Goal: Task Accomplishment & Management: Use online tool/utility

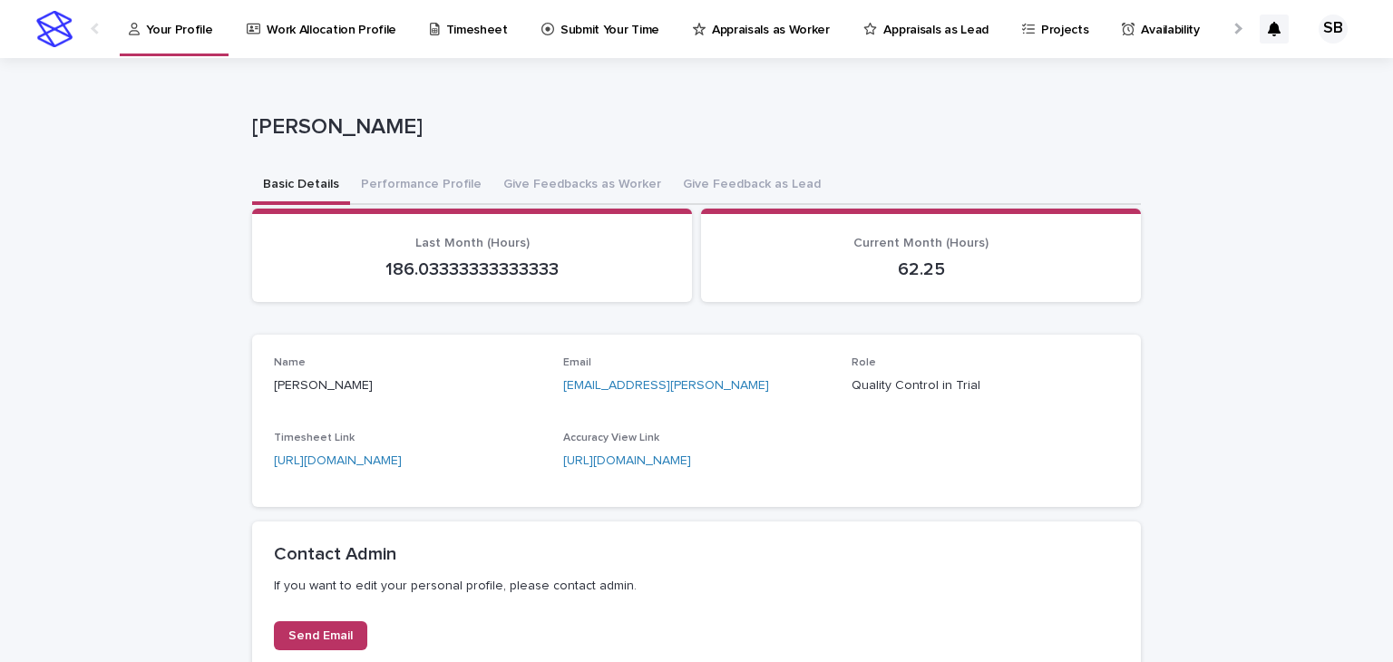
click at [566, 33] on p "Submit Your Time" at bounding box center [610, 19] width 99 height 38
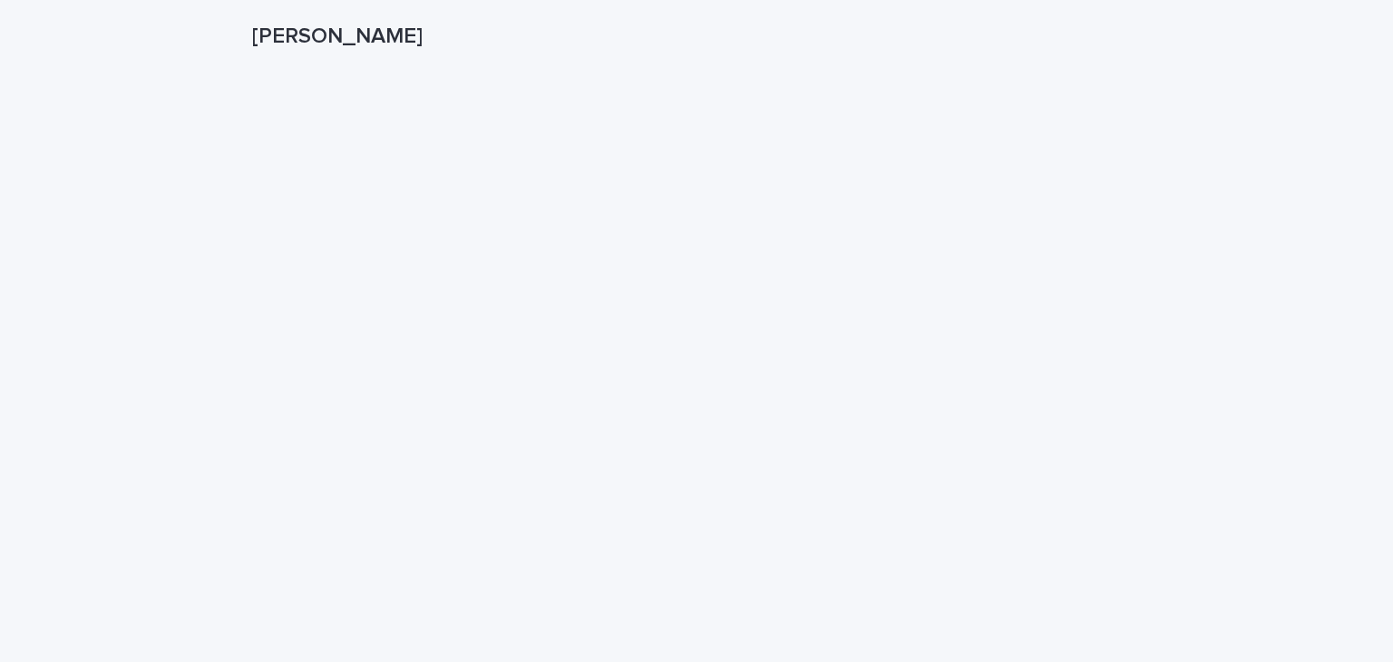
scroll to position [181, 0]
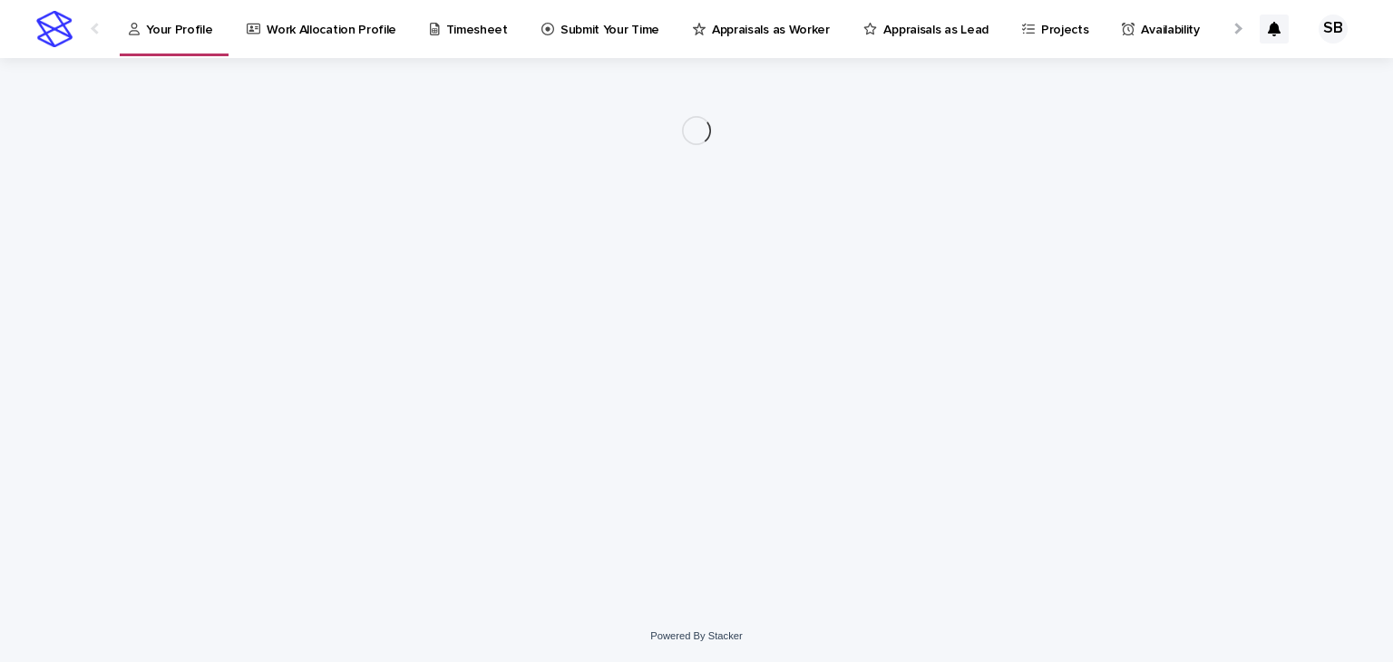
click at [559, 38] on link "Submit Your Time" at bounding box center [604, 28] width 128 height 56
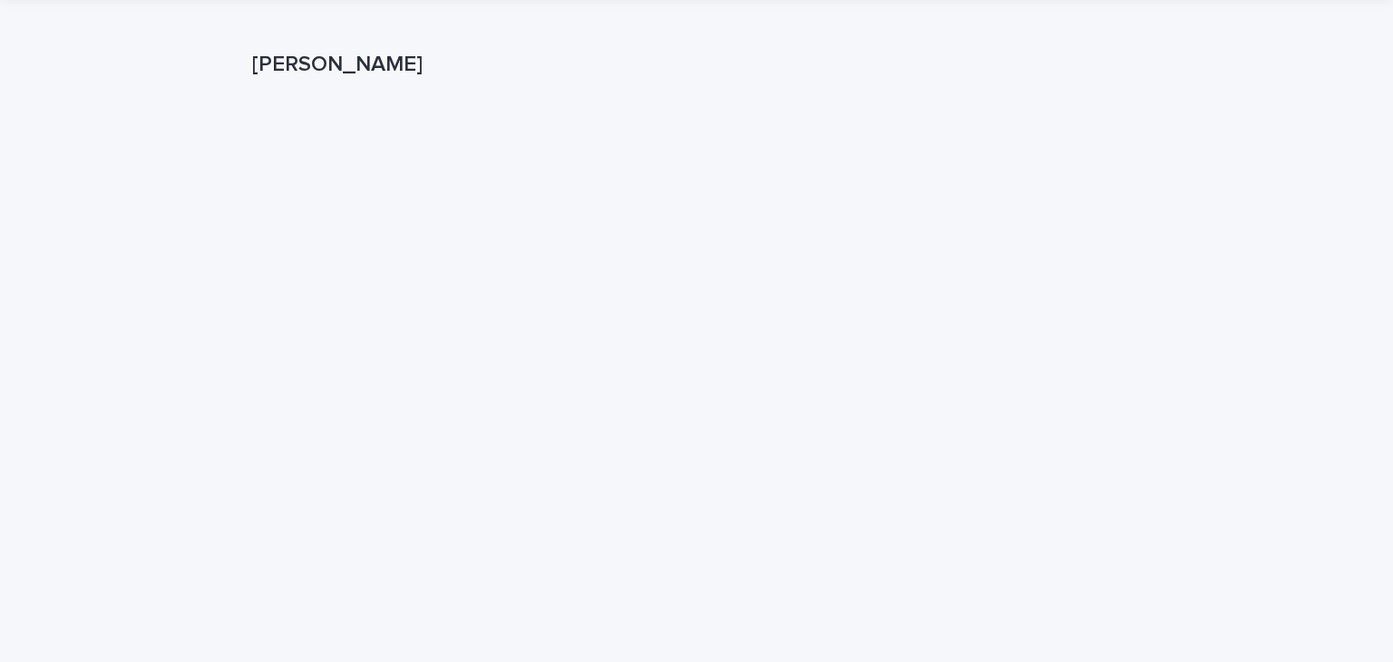
scroll to position [91, 0]
